Goal: Transaction & Acquisition: Purchase product/service

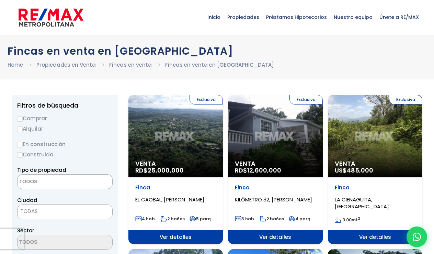
select select
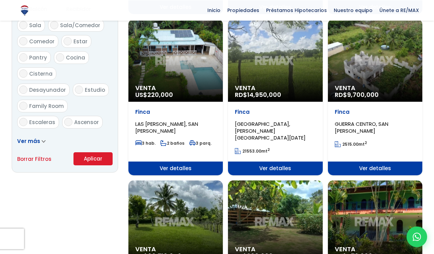
scroll to position [387, 0]
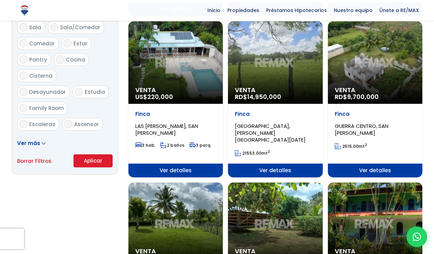
click at [375, 67] on div "Venta RD$ 9,700,000" at bounding box center [375, 62] width 94 height 82
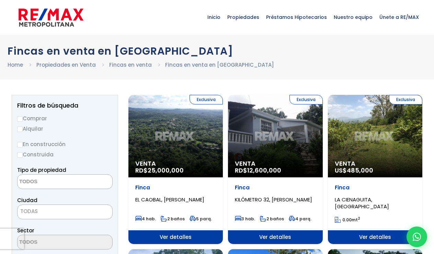
select select
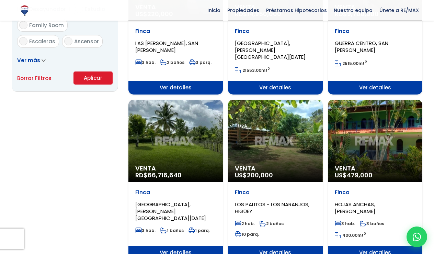
scroll to position [473, 0]
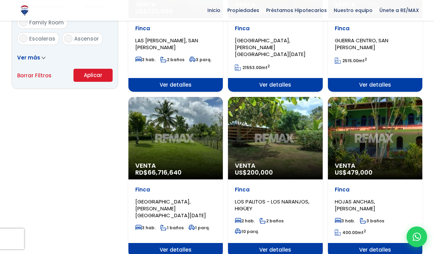
click at [266, 140] on div "Venta US$ 200,000" at bounding box center [275, 138] width 94 height 82
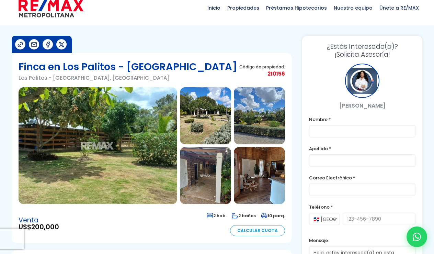
scroll to position [9, 0]
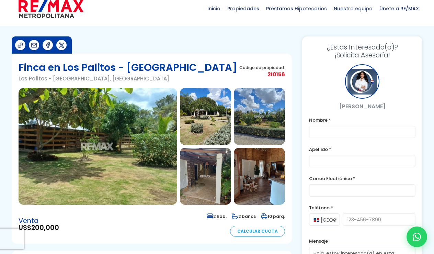
click at [251, 181] on img at bounding box center [259, 176] width 51 height 57
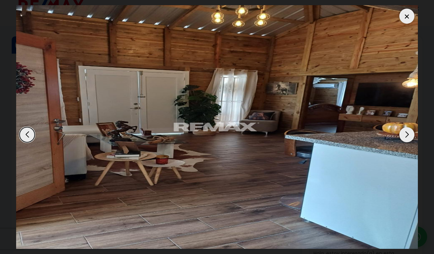
click at [407, 134] on div "Next slide" at bounding box center [406, 134] width 15 height 15
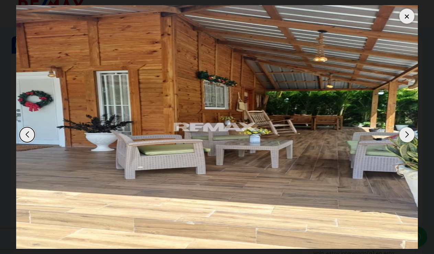
click at [408, 134] on div "Next slide" at bounding box center [406, 134] width 15 height 15
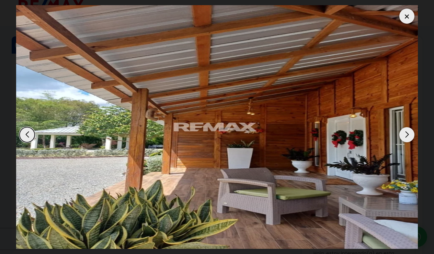
click at [408, 134] on div "Next slide" at bounding box center [406, 134] width 15 height 15
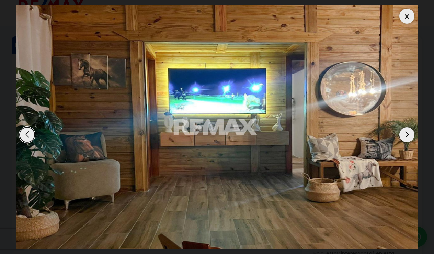
click at [407, 134] on div "Next slide" at bounding box center [406, 134] width 15 height 15
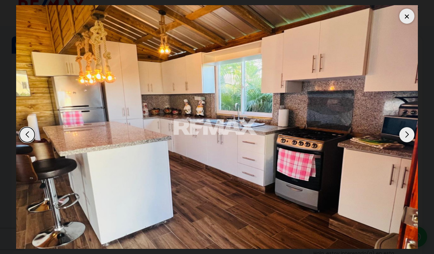
click at [407, 134] on div "Next slide" at bounding box center [406, 134] width 15 height 15
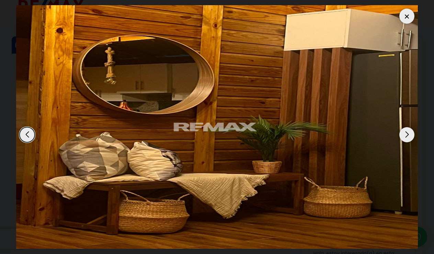
click at [407, 134] on div "Next slide" at bounding box center [406, 134] width 15 height 15
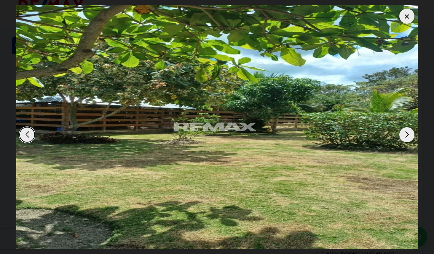
click at [407, 134] on div "Next slide" at bounding box center [406, 134] width 15 height 15
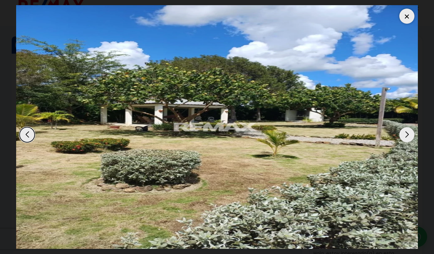
click at [407, 134] on div "Next slide" at bounding box center [406, 134] width 15 height 15
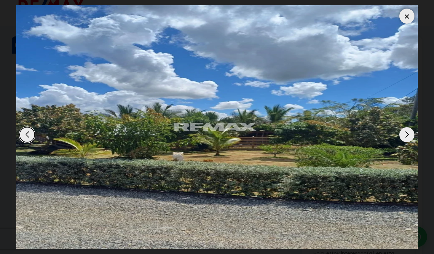
click at [407, 134] on div "Next slide" at bounding box center [406, 134] width 15 height 15
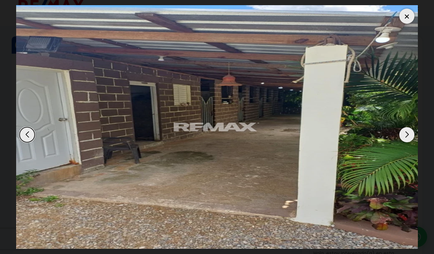
click at [407, 134] on div "Next slide" at bounding box center [406, 134] width 15 height 15
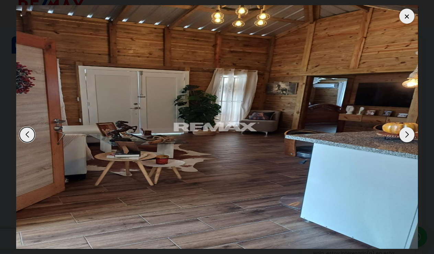
click at [407, 134] on div "Next slide" at bounding box center [406, 134] width 15 height 15
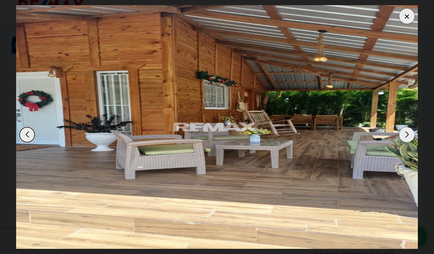
click at [407, 134] on div "Next slide" at bounding box center [406, 134] width 15 height 15
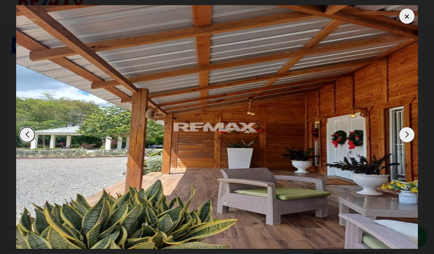
click at [407, 134] on div "Next slide" at bounding box center [406, 134] width 15 height 15
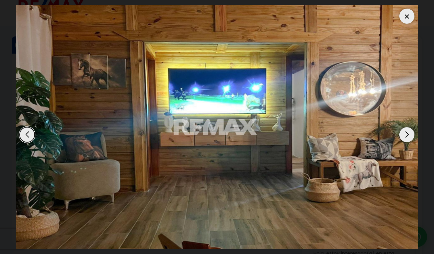
click at [407, 134] on div "Next slide" at bounding box center [406, 134] width 15 height 15
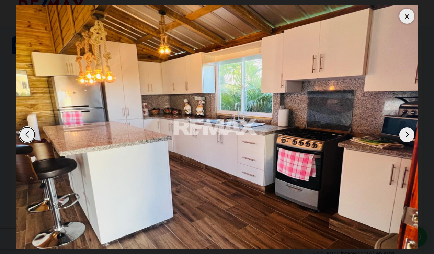
click at [407, 134] on div "Next slide" at bounding box center [406, 134] width 15 height 15
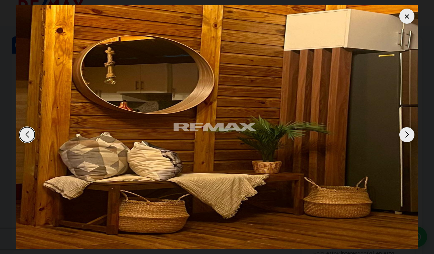
click at [404, 20] on div at bounding box center [406, 16] width 15 height 15
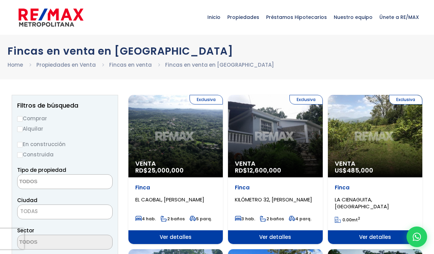
select select
click at [18, 119] on input "Comprar" at bounding box center [19, 118] width 5 height 5
radio input "true"
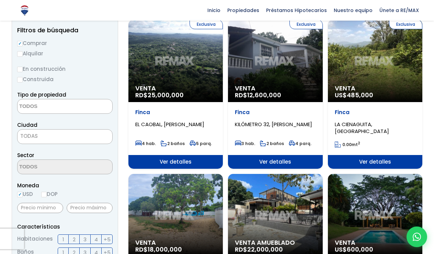
scroll to position [76, 0]
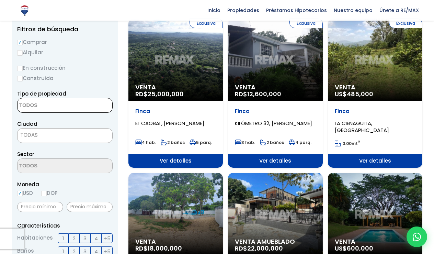
click at [58, 107] on textarea "Search" at bounding box center [51, 105] width 67 height 15
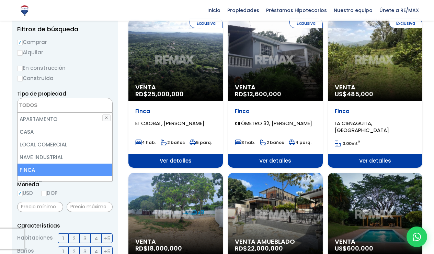
click at [28, 168] on li "FINCA" at bounding box center [65, 169] width 95 height 13
select select "estate"
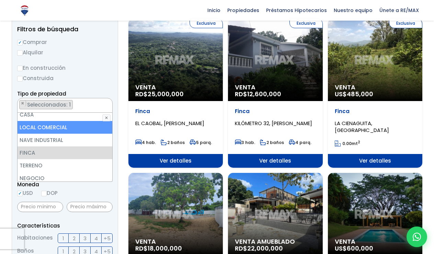
scroll to position [24, 0]
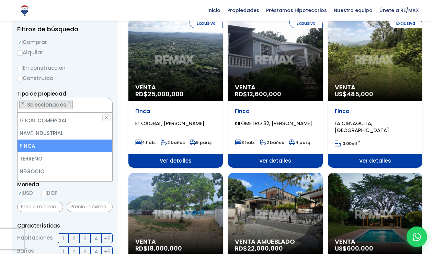
click at [52, 148] on li "FINCA" at bounding box center [65, 145] width 95 height 13
select select "estate"
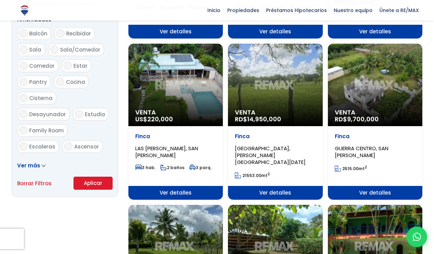
scroll to position [366, 0]
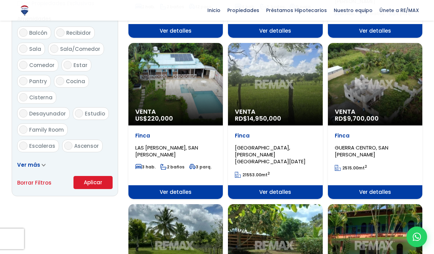
click at [95, 189] on button "Aplicar" at bounding box center [92, 182] width 39 height 13
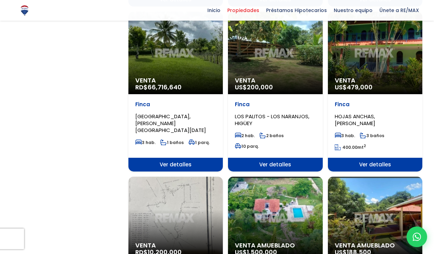
scroll to position [560, 0]
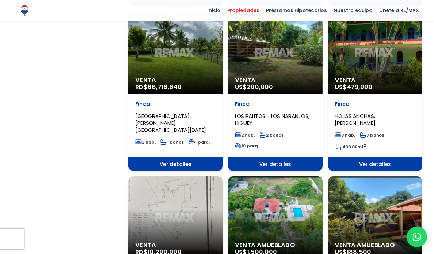
click at [187, 213] on div "Venta RD$ 10,200,000" at bounding box center [175, 217] width 94 height 82
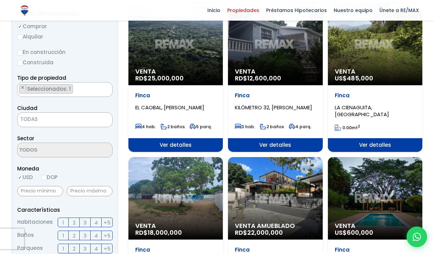
scroll to position [90, 0]
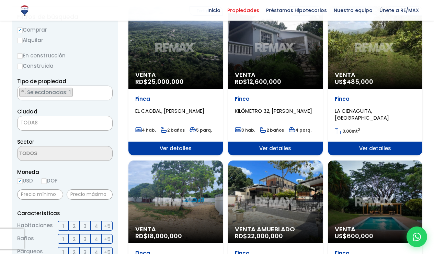
click at [376, 61] on div "Exclusiva Venta US$ 485,000" at bounding box center [375, 47] width 94 height 82
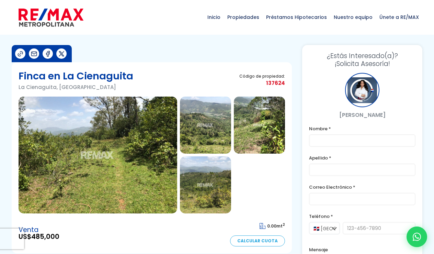
click at [131, 144] on img at bounding box center [98, 154] width 159 height 117
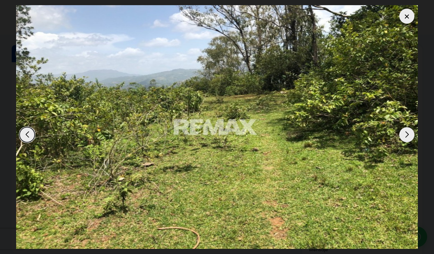
click at [407, 137] on div "Next slide" at bounding box center [406, 134] width 15 height 15
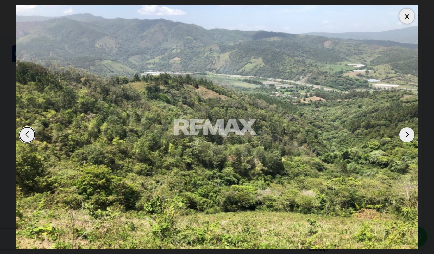
click at [407, 137] on div "Next slide" at bounding box center [406, 134] width 15 height 15
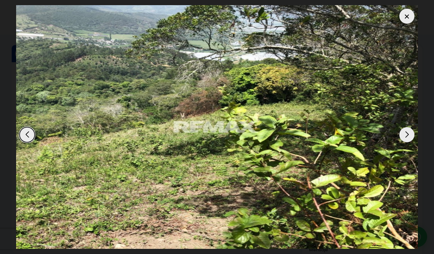
click at [407, 137] on div "Next slide" at bounding box center [406, 134] width 15 height 15
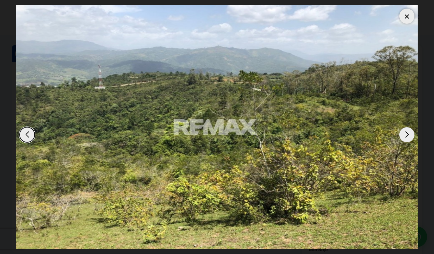
click at [407, 137] on div "Next slide" at bounding box center [406, 134] width 15 height 15
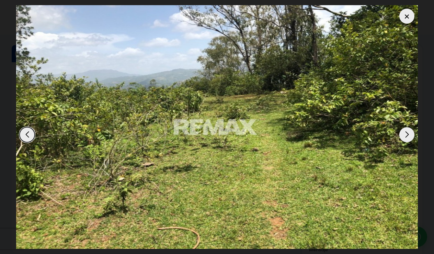
click at [407, 137] on div "Next slide" at bounding box center [406, 134] width 15 height 15
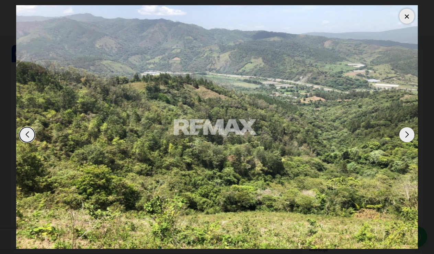
click at [407, 137] on div "Next slide" at bounding box center [406, 134] width 15 height 15
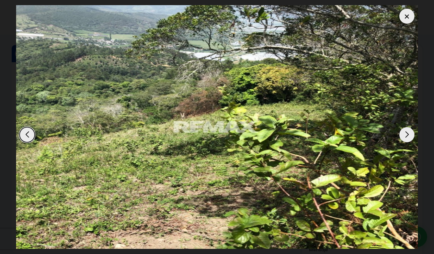
click at [407, 137] on div "Next slide" at bounding box center [406, 134] width 15 height 15
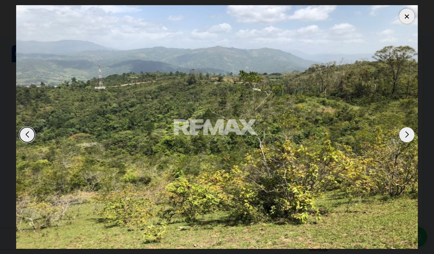
click at [407, 137] on div "Next slide" at bounding box center [406, 134] width 15 height 15
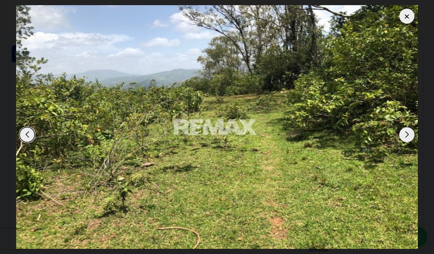
click at [407, 137] on div "Next slide" at bounding box center [406, 134] width 15 height 15
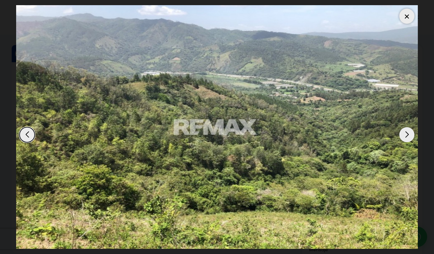
click at [404, 16] on div at bounding box center [406, 16] width 15 height 15
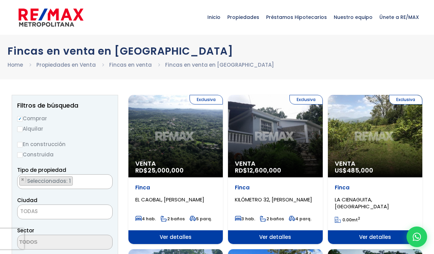
select select "estate"
click at [249, 54] on h1 "Fincas en venta en [GEOGRAPHIC_DATA]" at bounding box center [217, 51] width 419 height 12
click at [242, 49] on h1 "Fincas en venta en República Dominicana" at bounding box center [217, 51] width 419 height 12
click at [241, 51] on h1 "Fincas en venta en República Dominicana" at bounding box center [217, 51] width 419 height 12
click at [121, 64] on link "Fincas en venta" at bounding box center [130, 64] width 43 height 7
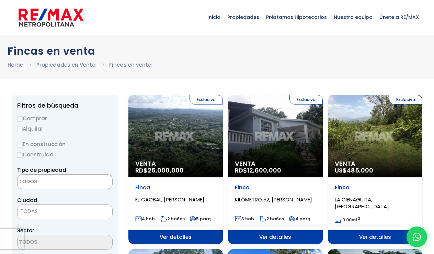
select select
click at [121, 64] on li "Fincas en venta" at bounding box center [130, 64] width 43 height 9
click at [131, 67] on li "Fincas en venta" at bounding box center [130, 64] width 43 height 9
